Goal: Find specific page/section: Find specific page/section

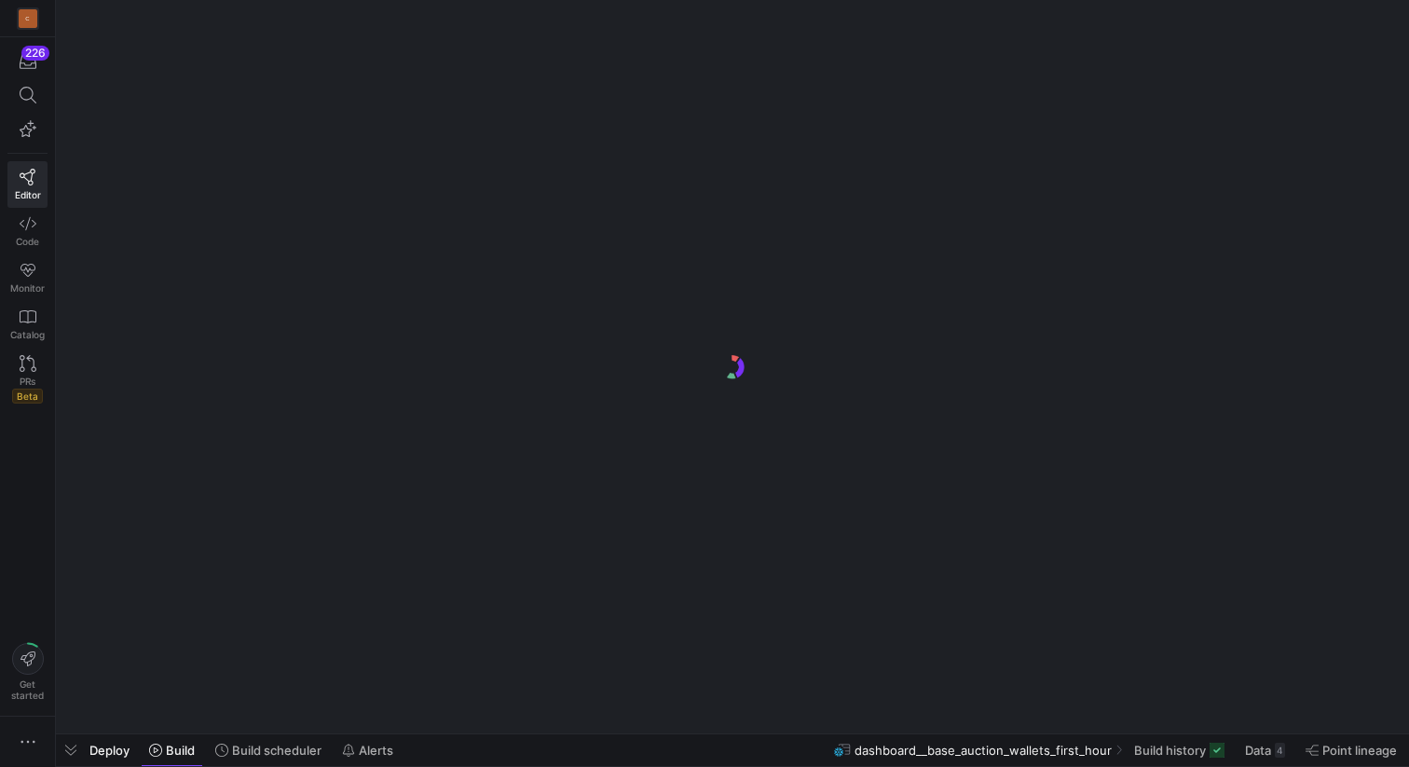
scroll to position [0, 348]
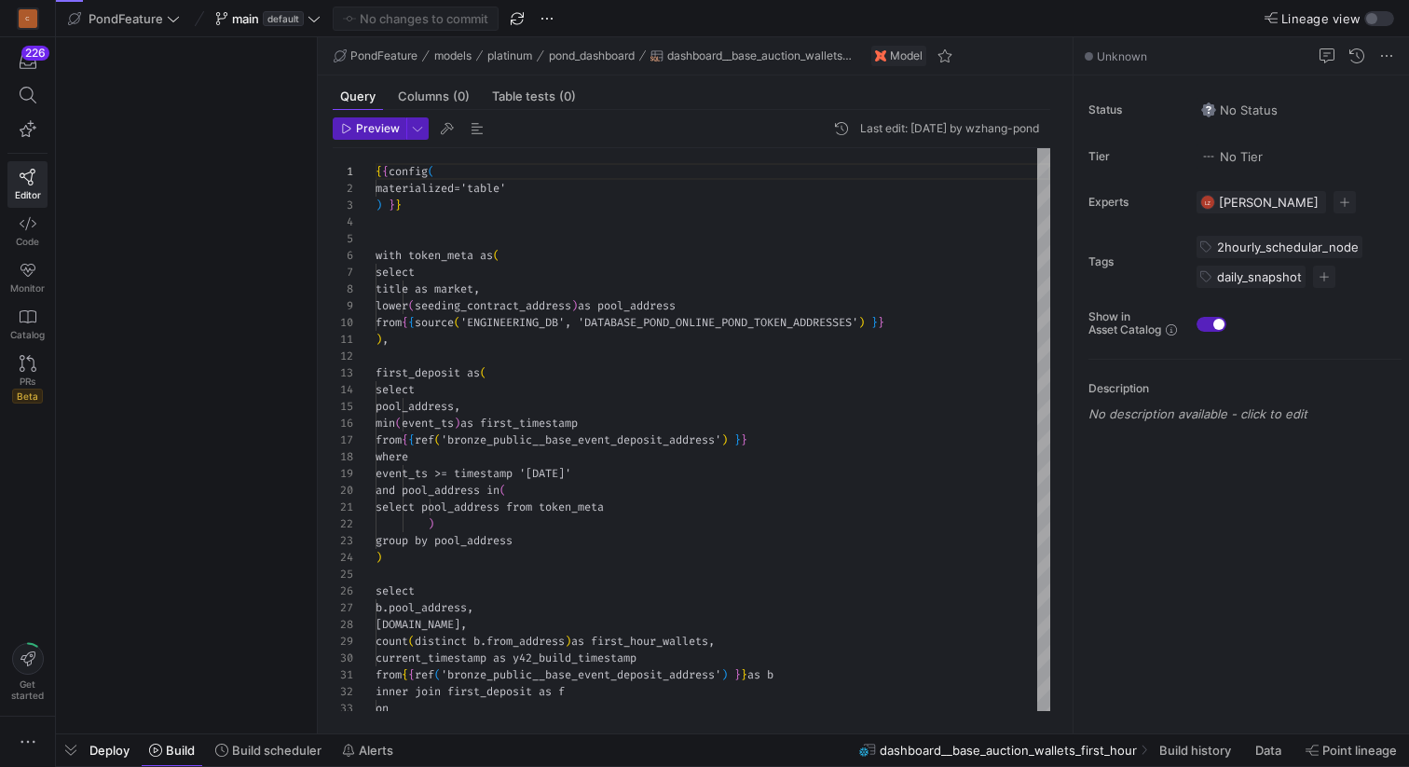
scroll to position [168, 0]
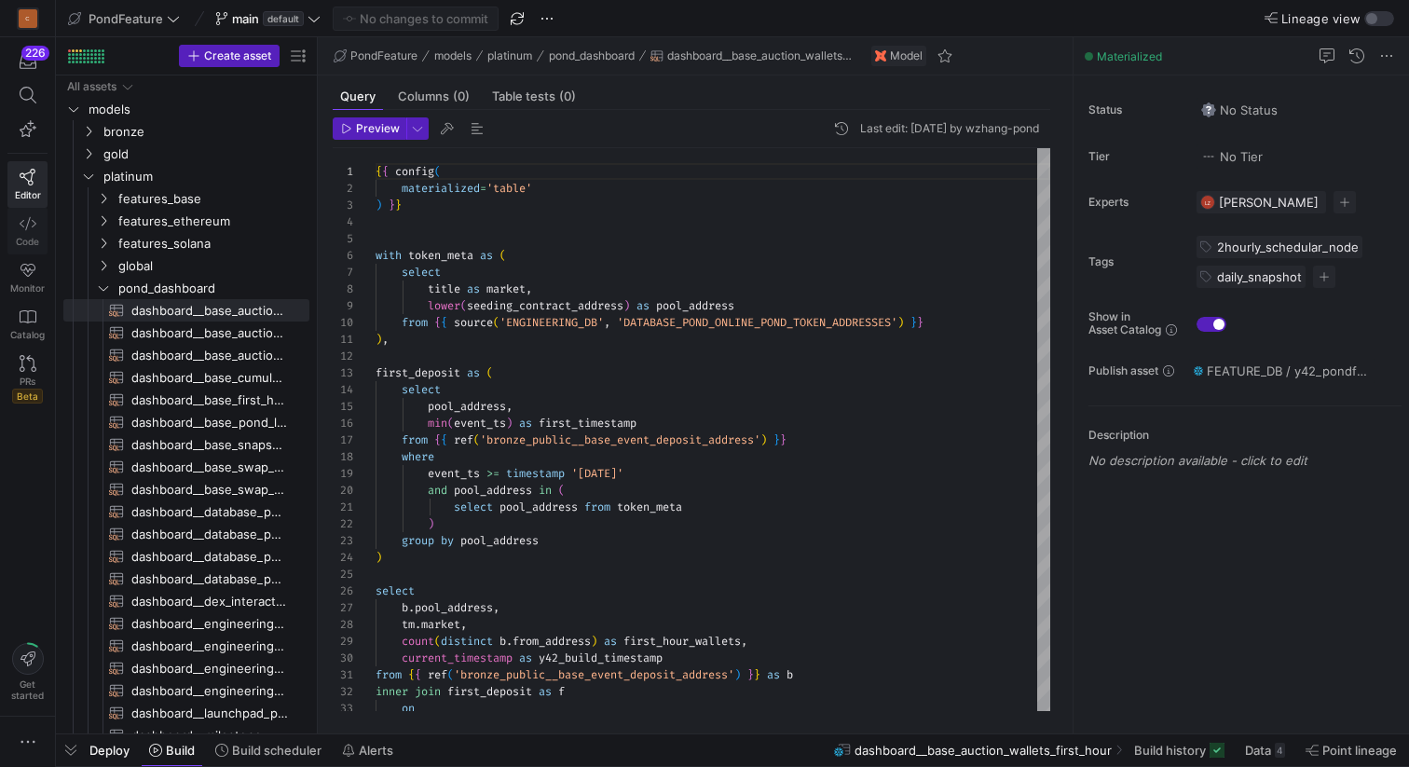
click at [26, 244] on span "Code" at bounding box center [27, 241] width 23 height 11
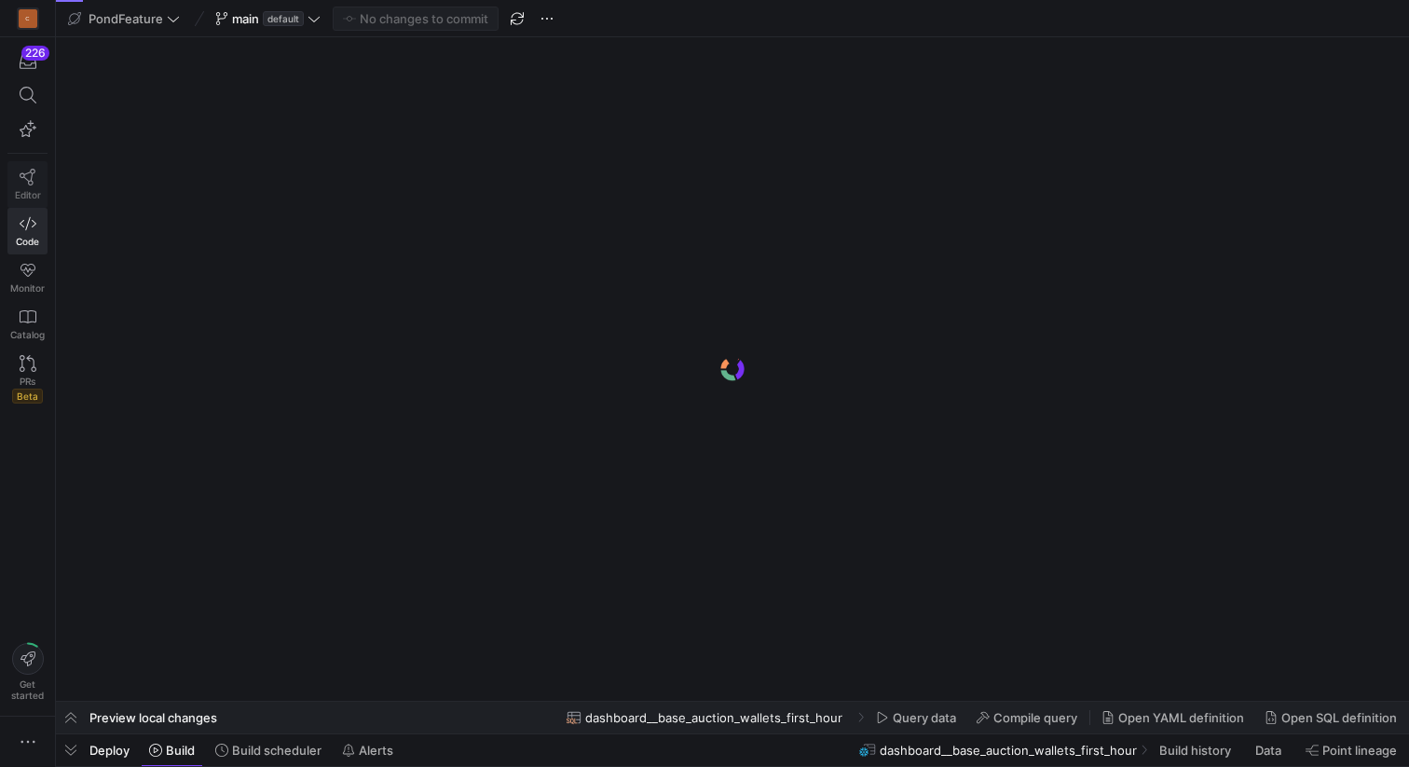
scroll to position [0, 1418]
click at [27, 177] on icon at bounding box center [28, 177] width 17 height 17
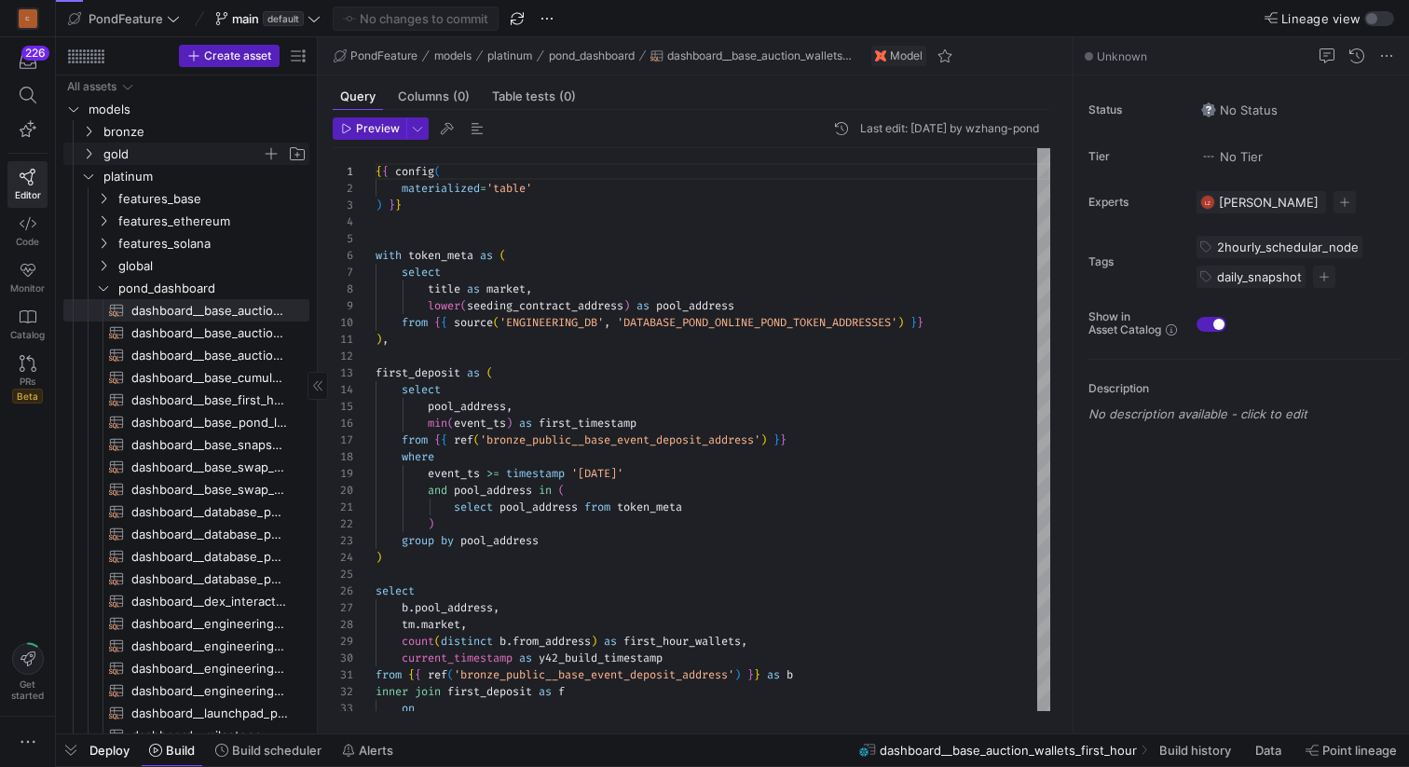
scroll to position [168, 0]
